Goal: Information Seeking & Learning: Find specific fact

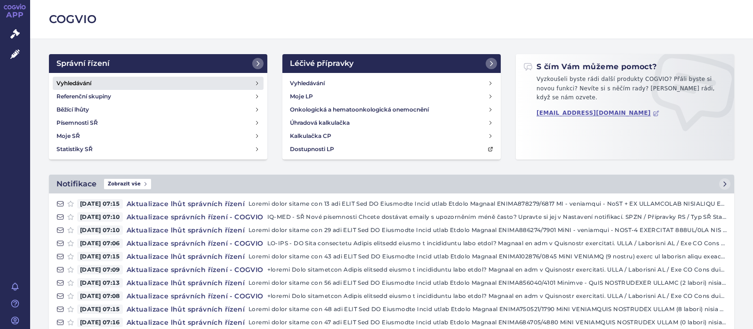
click at [79, 80] on h4 "Vyhledávání" at bounding box center [73, 83] width 35 height 9
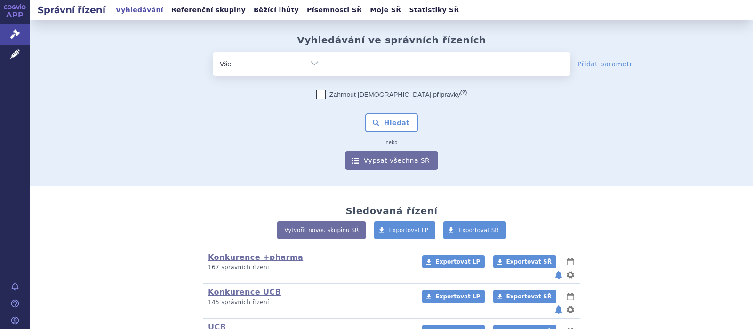
click at [346, 62] on ul at bounding box center [448, 62] width 244 height 20
click at [326, 62] on select at bounding box center [326, 64] width 0 height 24
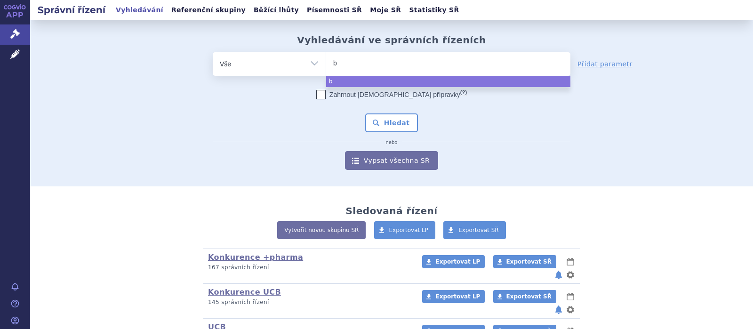
type input "bi"
type input "bim"
type input "bimz"
type input "bimze"
type input "bimzel"
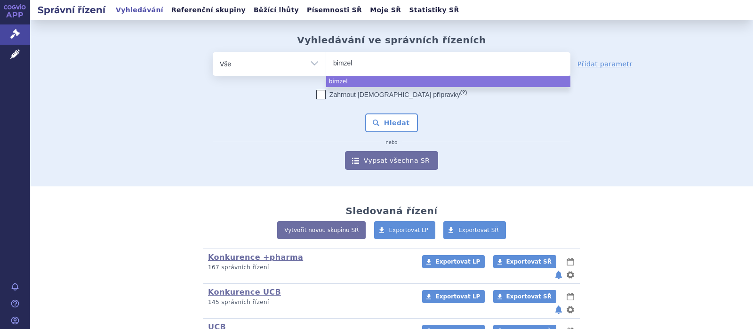
type input "bimzelx"
select select "bimzelx"
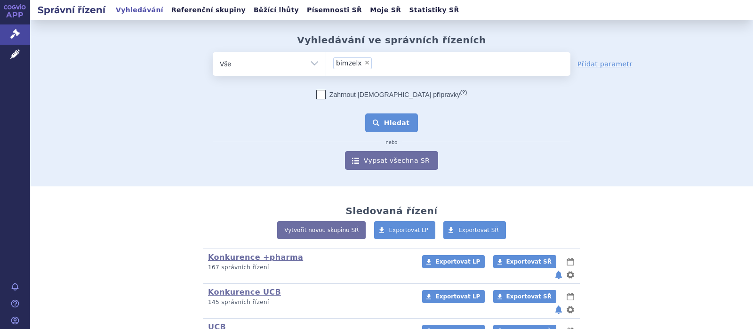
click at [382, 124] on button "Hledat" at bounding box center [391, 122] width 53 height 19
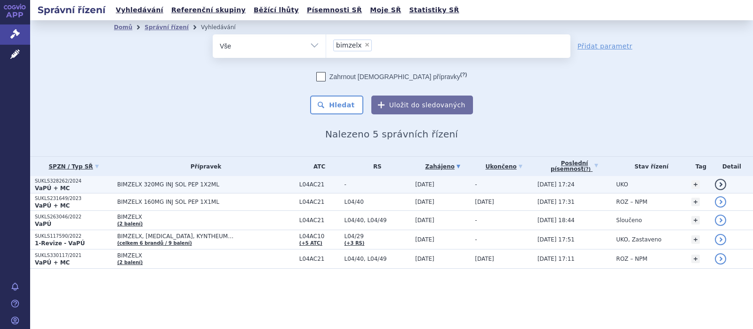
click at [180, 185] on span "BIMZELX 320MG INJ SOL PEP 1X2ML" at bounding box center [205, 184] width 177 height 7
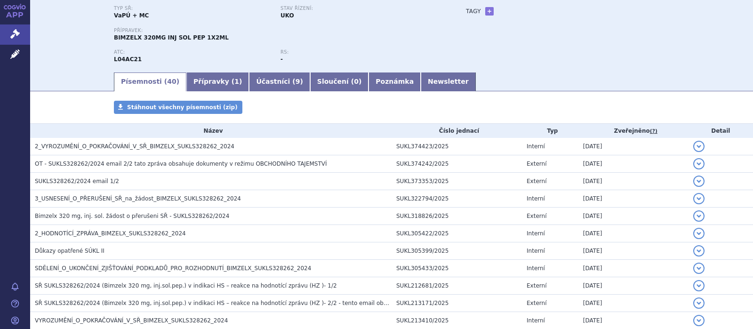
scroll to position [61, 0]
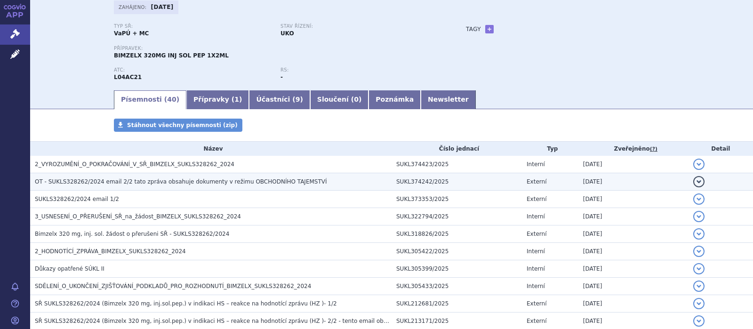
click at [255, 180] on span "OT - SUKLS328262/2024 email 2/2 tato zpráva obsahuje dokumenty v režimu OBCHODN…" at bounding box center [181, 181] width 292 height 7
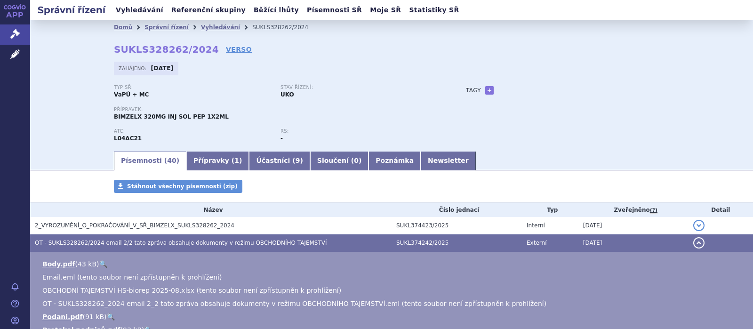
scroll to position [245, 0]
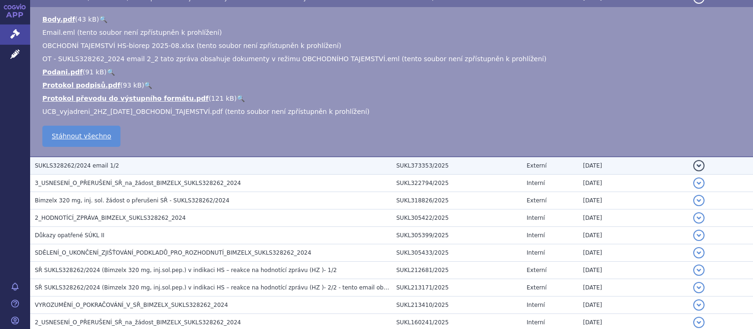
click at [99, 164] on span "SUKLS328262/2024 email 1/2" at bounding box center [77, 165] width 84 height 7
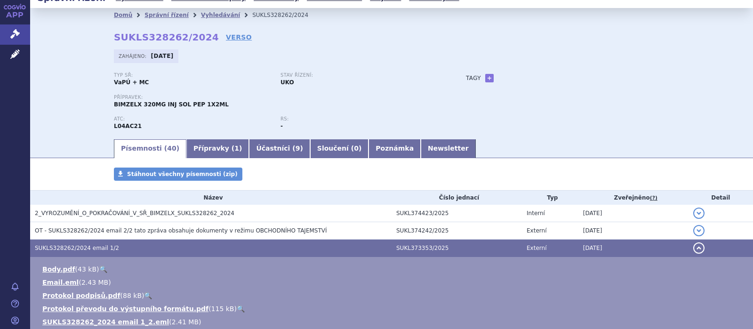
scroll to position [0, 0]
